Goal: Book appointment/travel/reservation

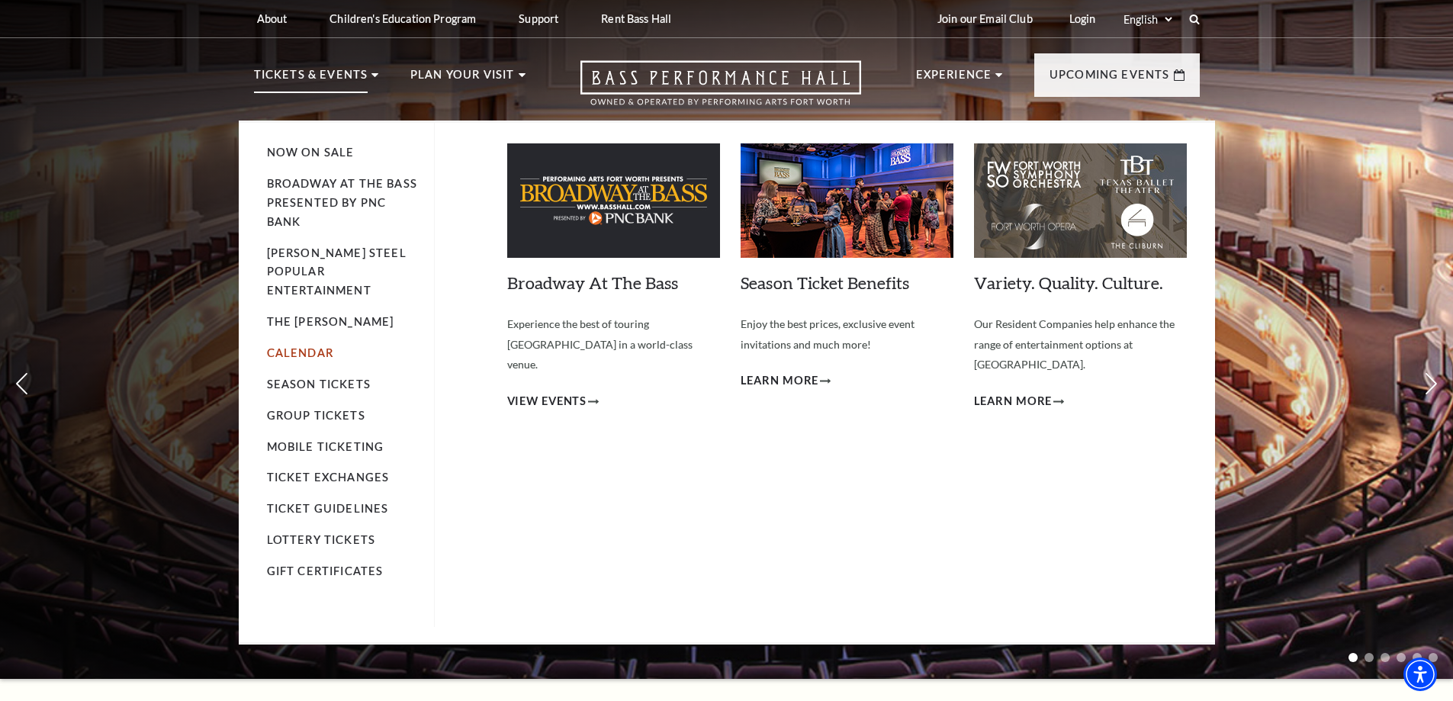
click at [310, 346] on link "Calendar" at bounding box center [300, 352] width 66 height 13
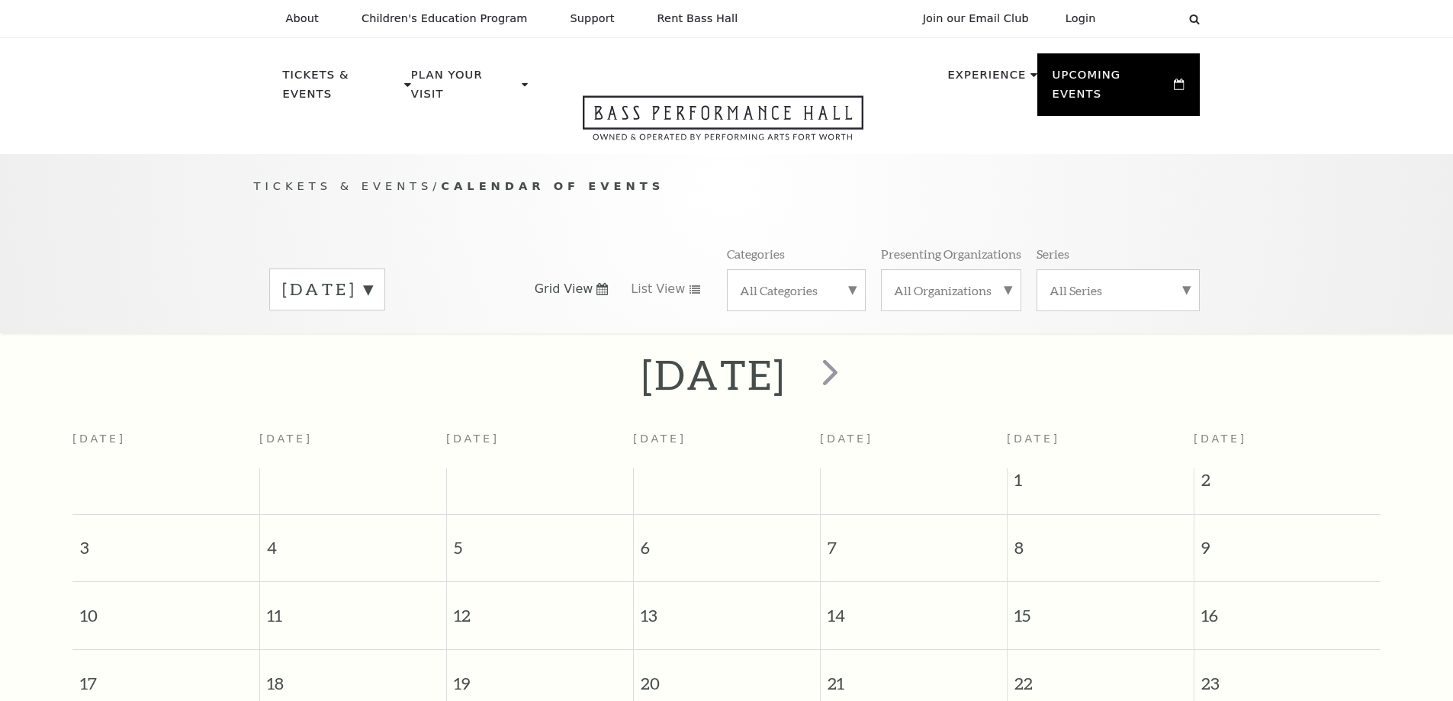
scroll to position [135, 0]
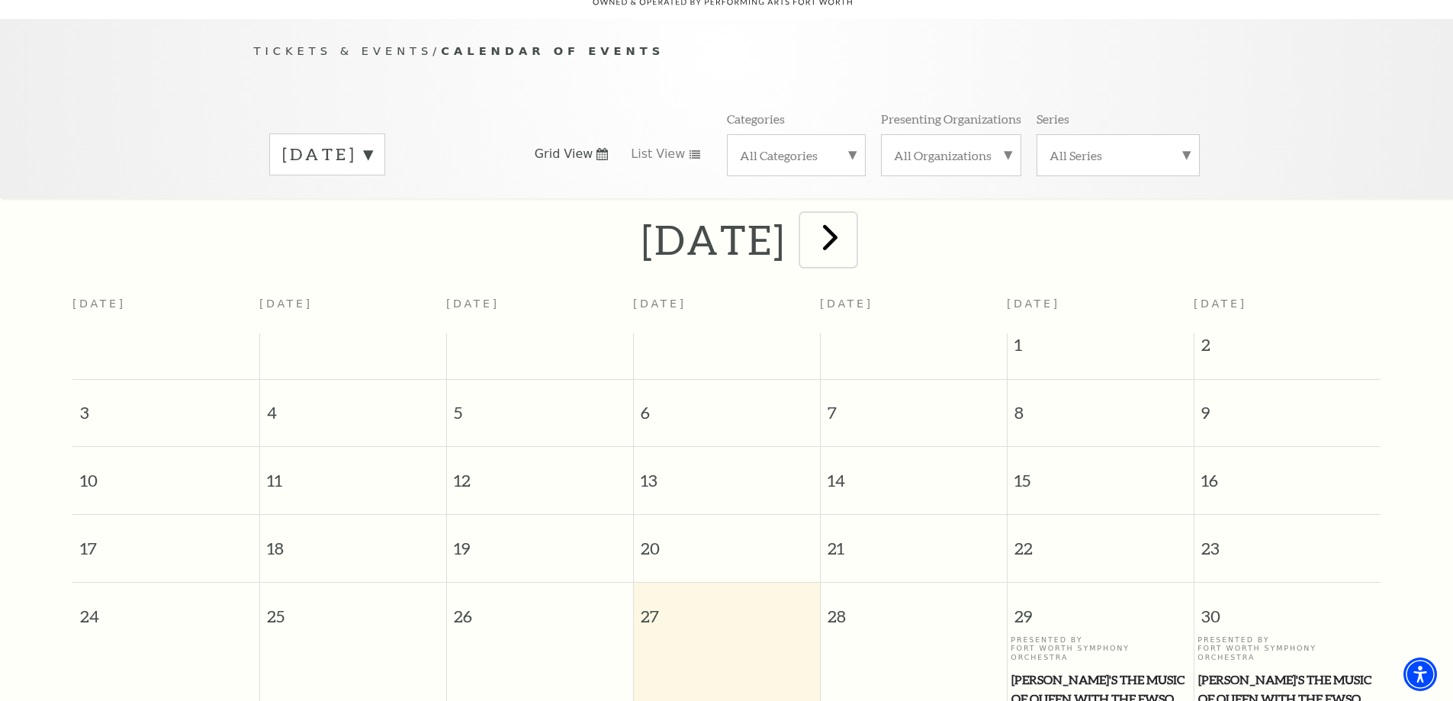
click at [852, 217] on span "next" at bounding box center [830, 236] width 43 height 43
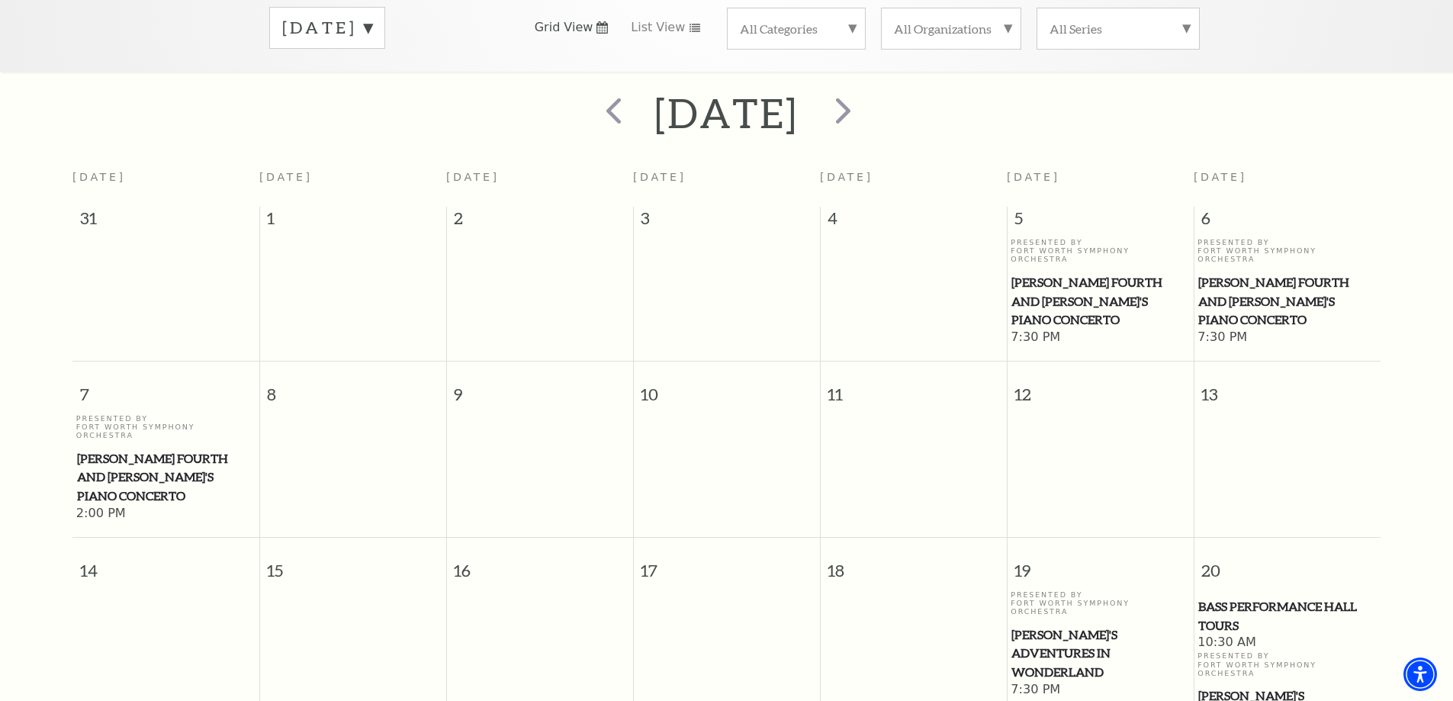
scroll to position [288, 0]
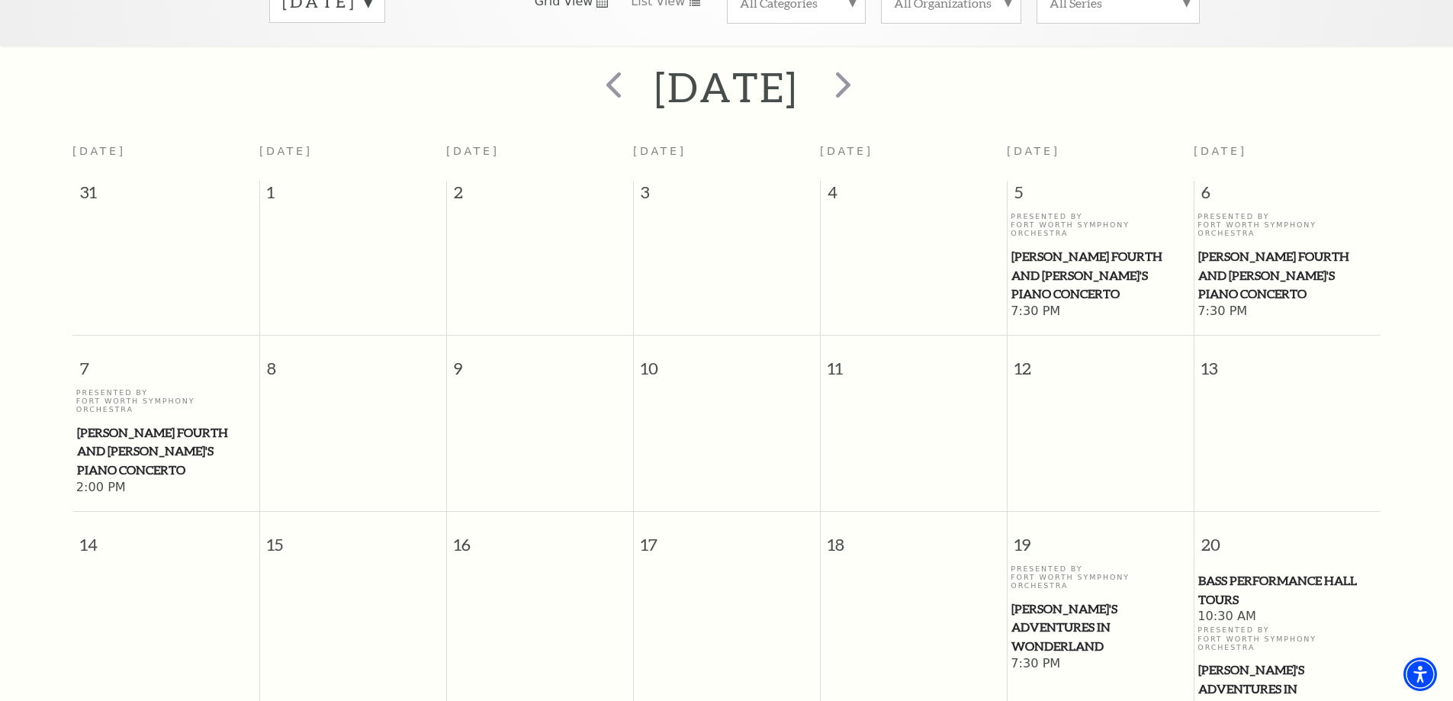
click at [1126, 413] on td at bounding box center [1100, 442] width 187 height 108
click at [1236, 409] on td at bounding box center [1287, 442] width 187 height 108
click at [216, 565] on td at bounding box center [165, 650] width 187 height 170
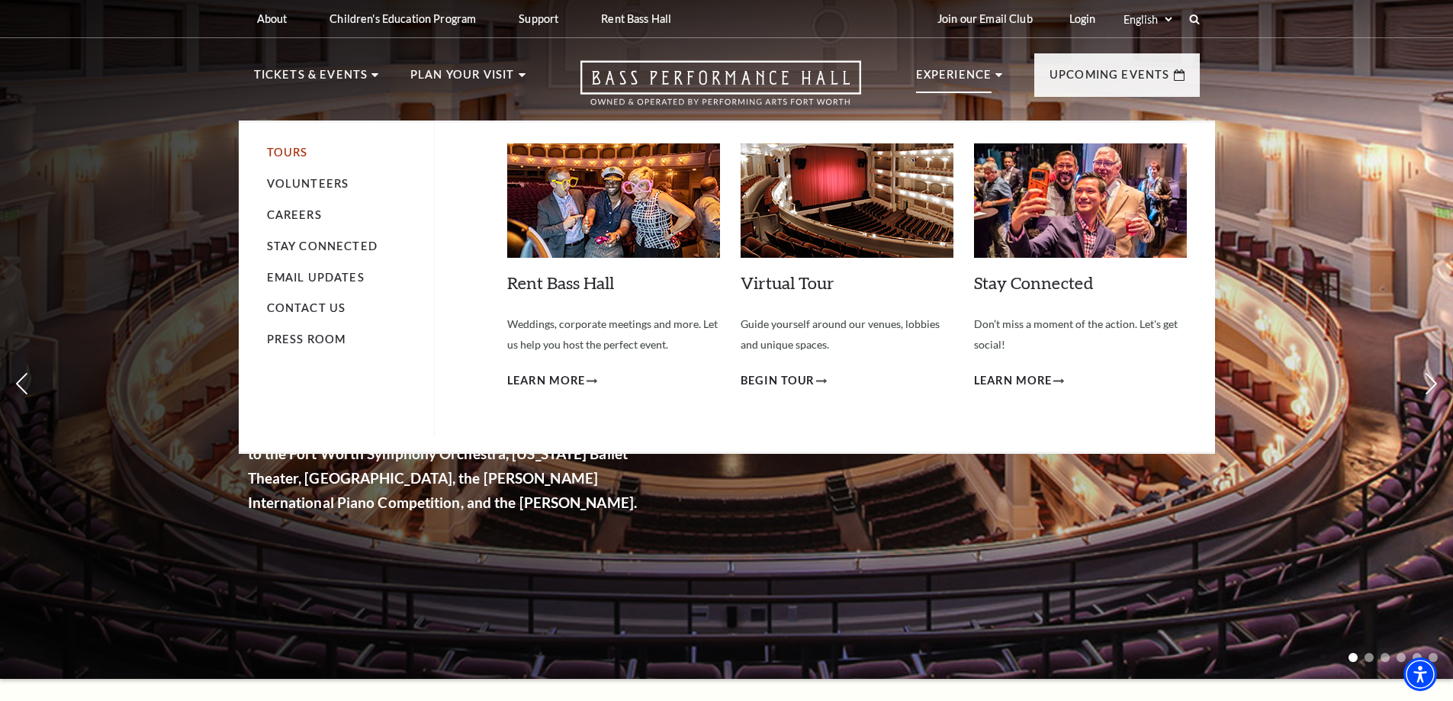
click at [287, 150] on link "Tours" at bounding box center [287, 152] width 41 height 13
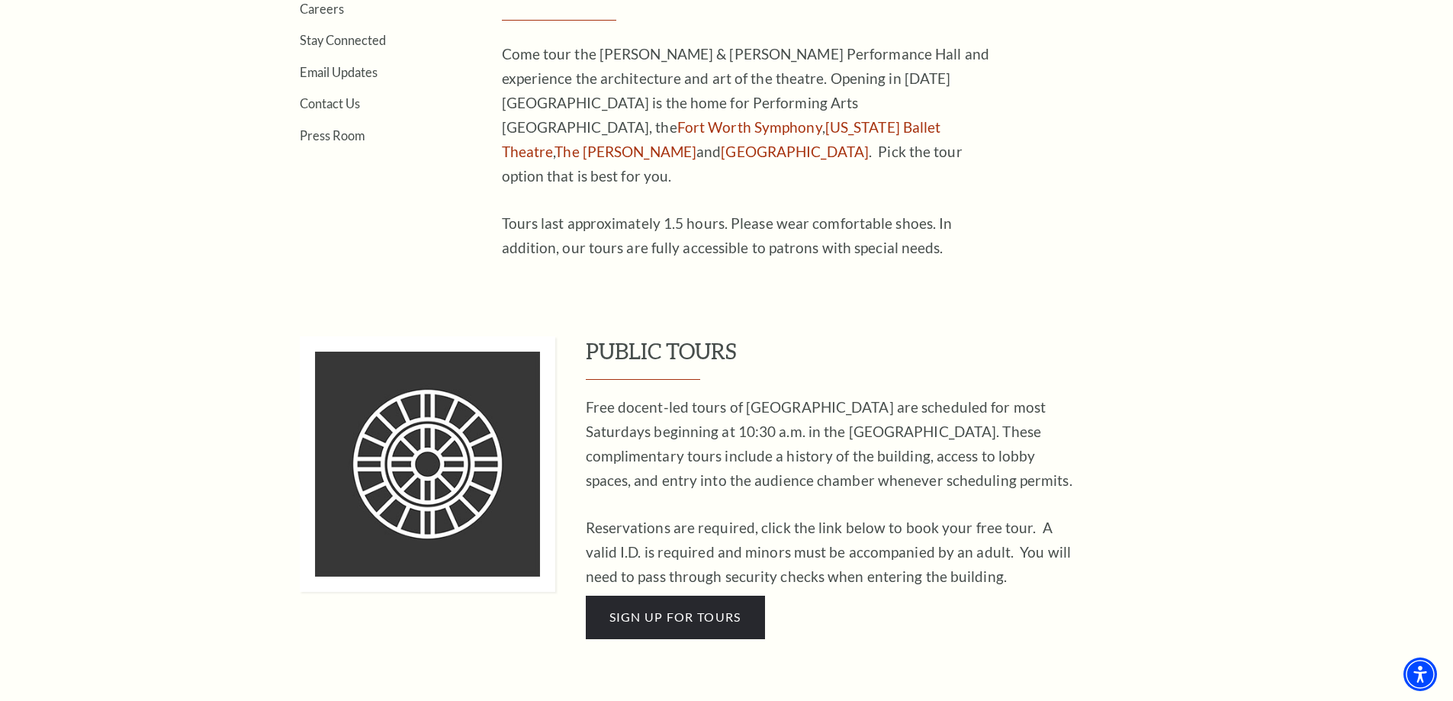
scroll to position [610, 0]
